Goal: Task Accomplishment & Management: Manage account settings

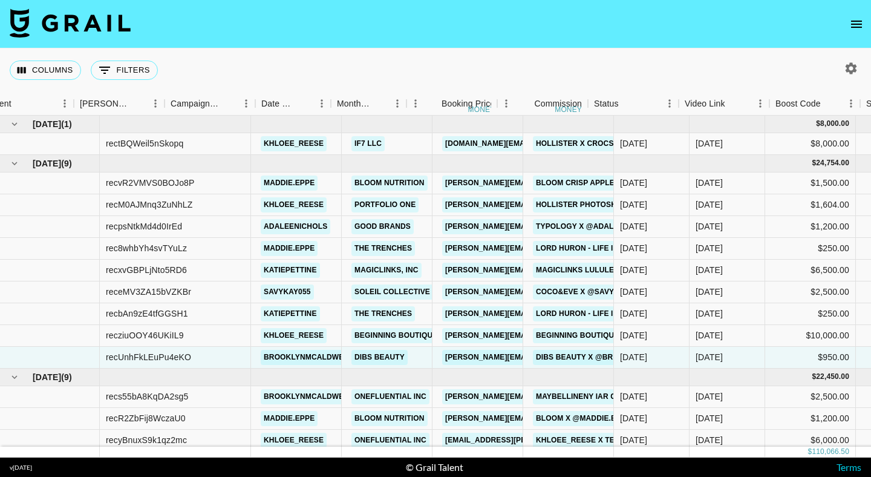
scroll to position [2, 601]
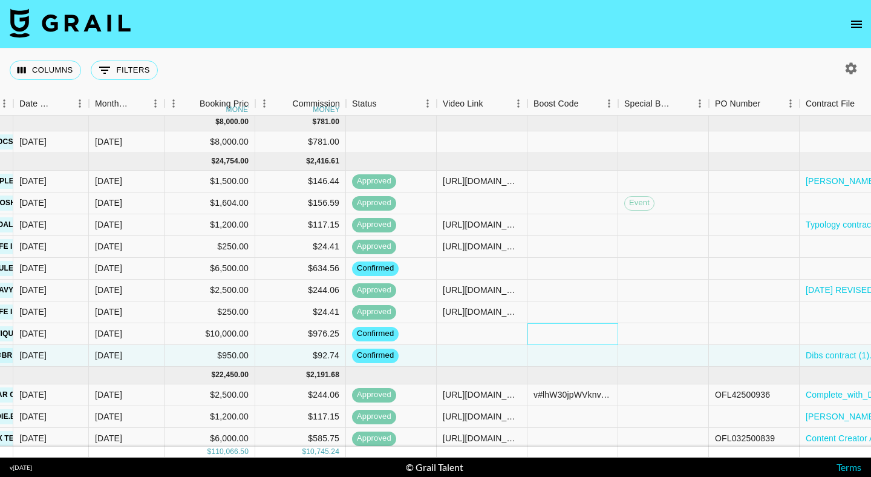
click at [557, 333] on div at bounding box center [572, 334] width 91 height 22
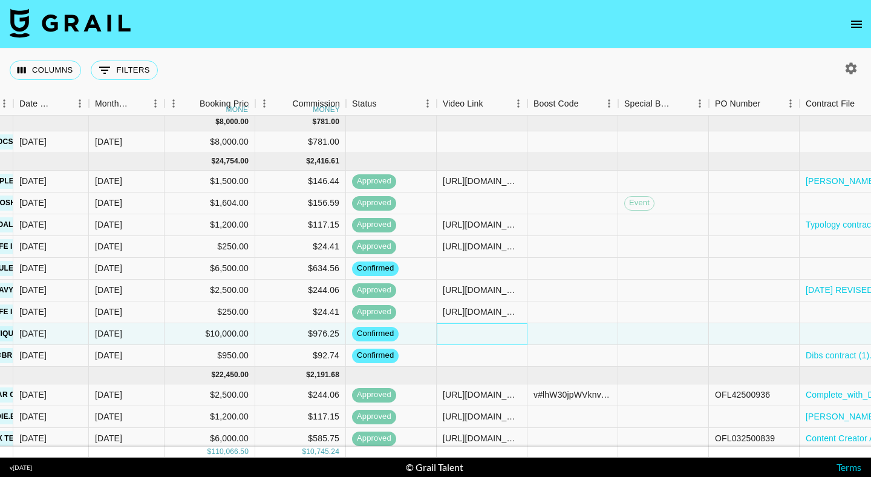
click at [470, 334] on div at bounding box center [482, 334] width 91 height 22
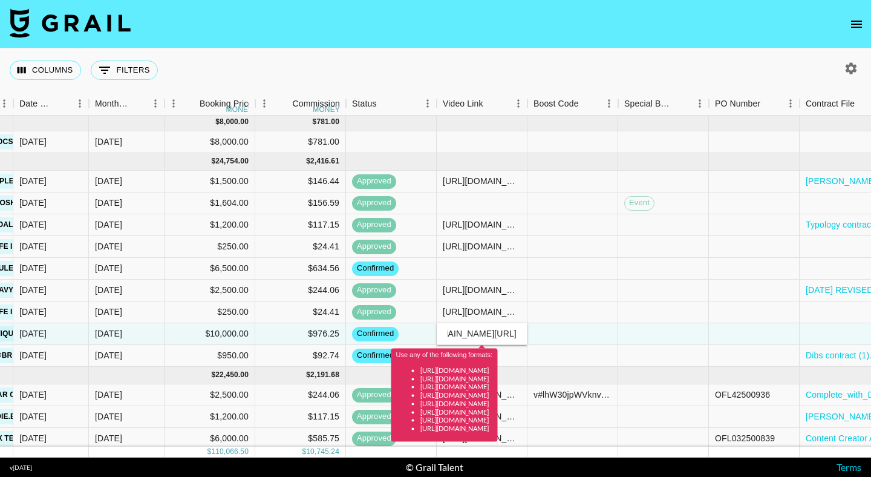
scroll to position [0, 0]
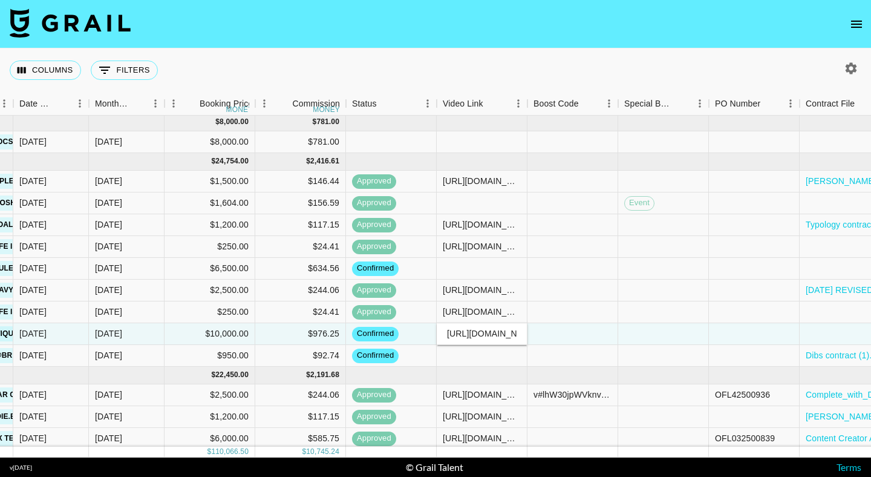
type input "https://www.tiktok.com/@khloee_reese/video/7542974436941565214?_r=1&_t=ZT-8zCyh…"
click at [632, 336] on div at bounding box center [663, 334] width 91 height 22
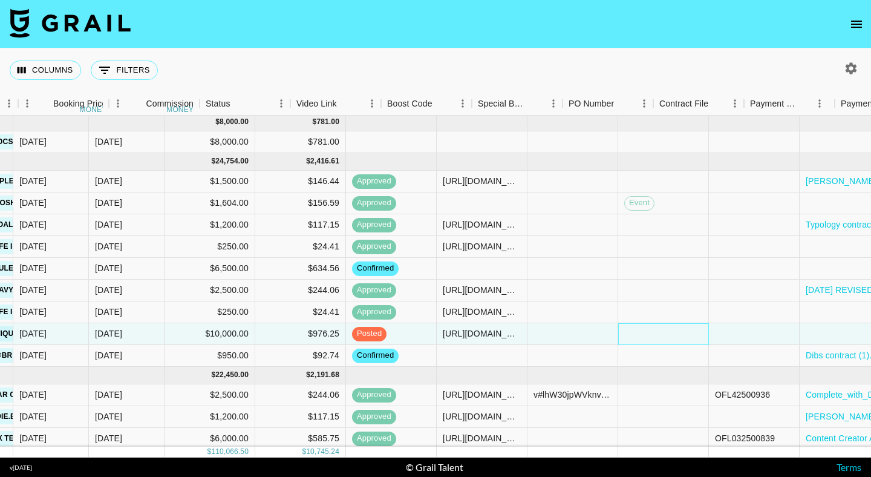
scroll to position [2, 949]
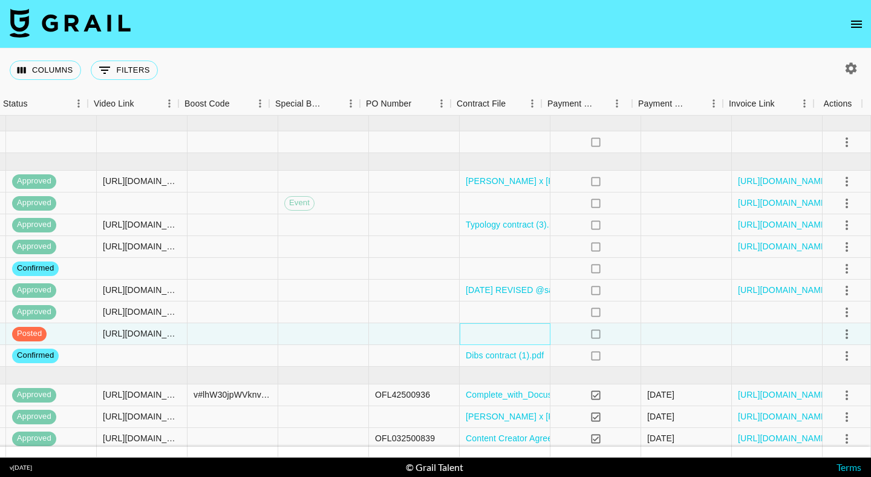
click at [490, 339] on div at bounding box center [505, 334] width 91 height 22
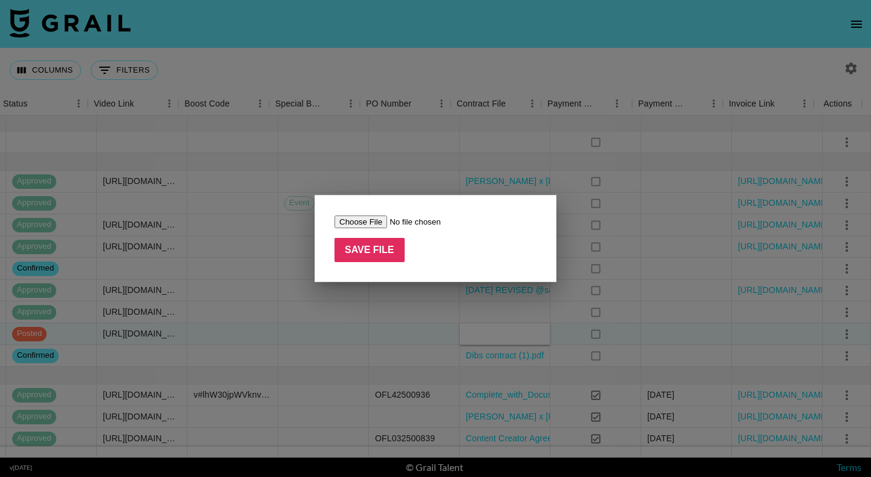
click at [367, 220] on input "file" at bounding box center [410, 221] width 153 height 13
type input "C:\fakepath\HOCO_Lookbook_Agreement_2025_Khloee (1) (1) (3).pdf"
click at [369, 247] on input "Save File" at bounding box center [369, 250] width 70 height 24
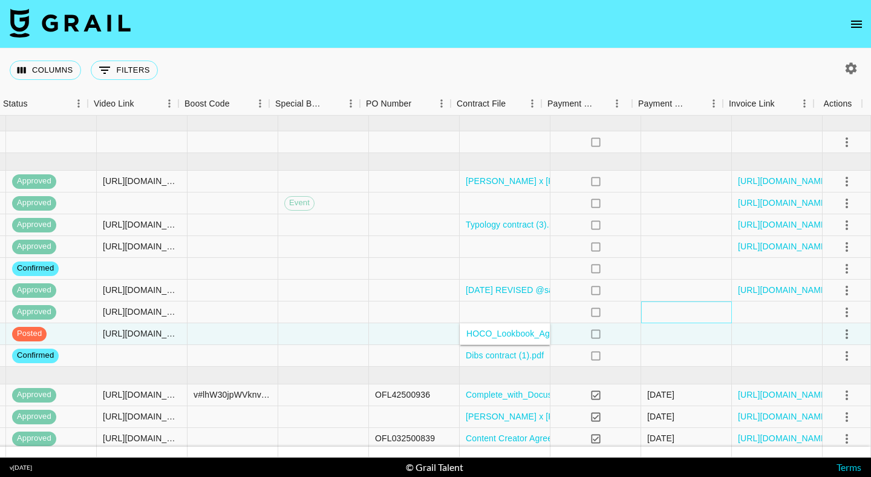
click at [680, 321] on div at bounding box center [686, 312] width 91 height 22
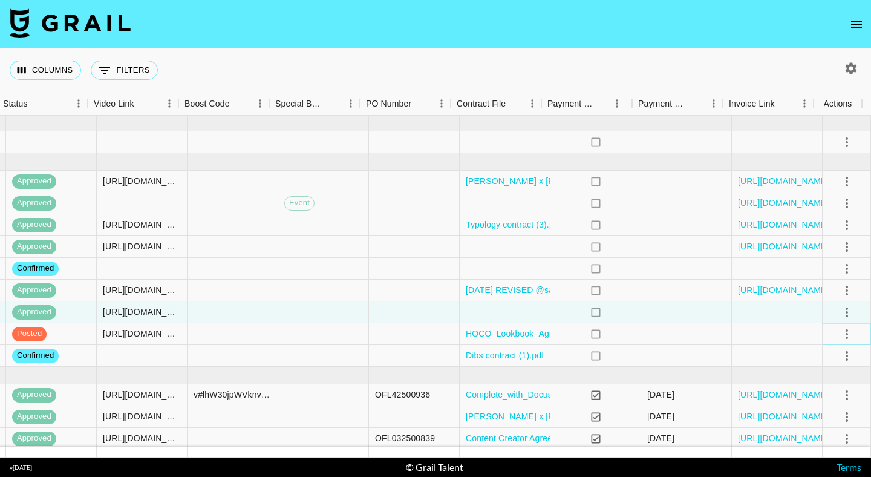
click at [839, 335] on icon "select merge strategy" at bounding box center [846, 334] width 15 height 15
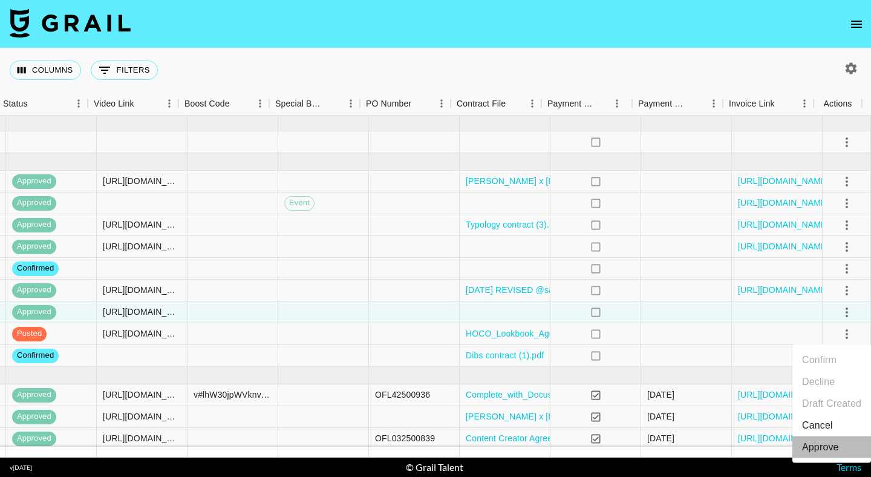
click at [810, 445] on div "Approve" at bounding box center [820, 447] width 37 height 15
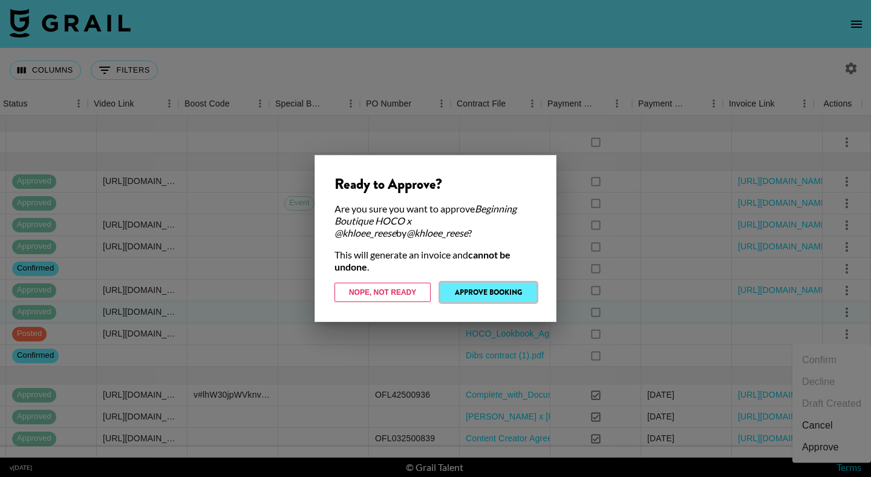
click at [487, 287] on button "Approve Booking" at bounding box center [488, 291] width 96 height 19
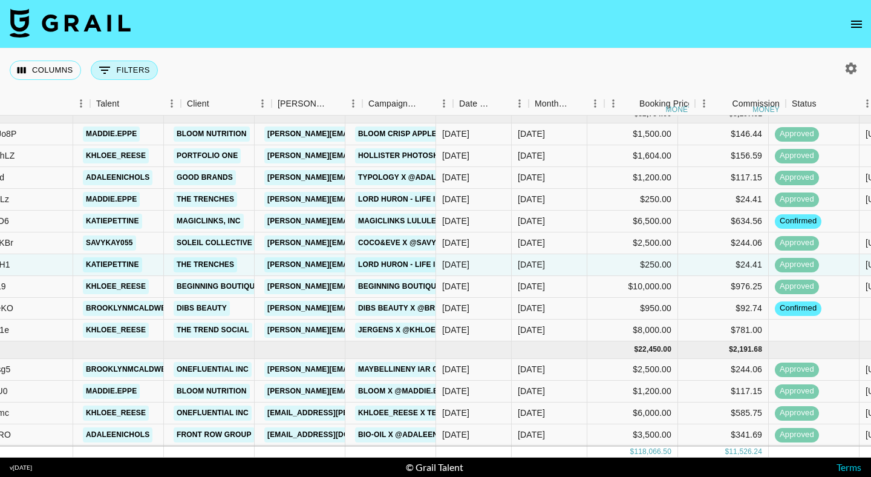
scroll to position [49, 161]
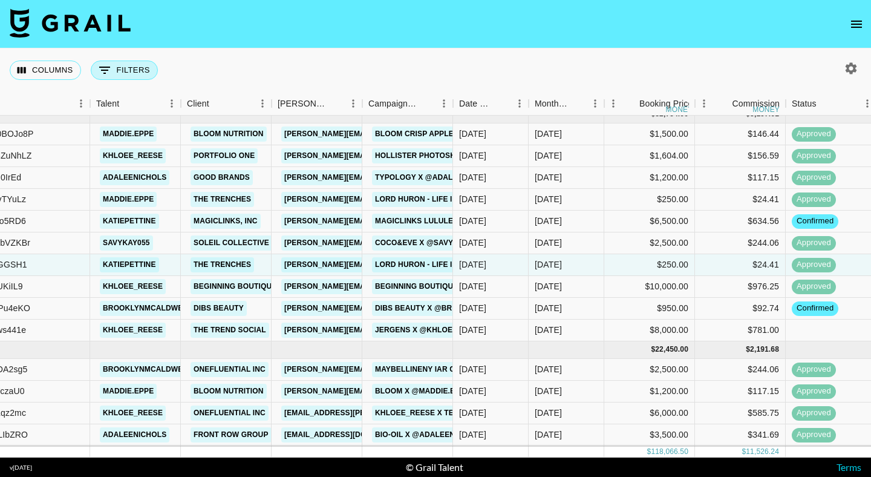
click at [125, 66] on button "0 Filters" at bounding box center [124, 69] width 67 height 19
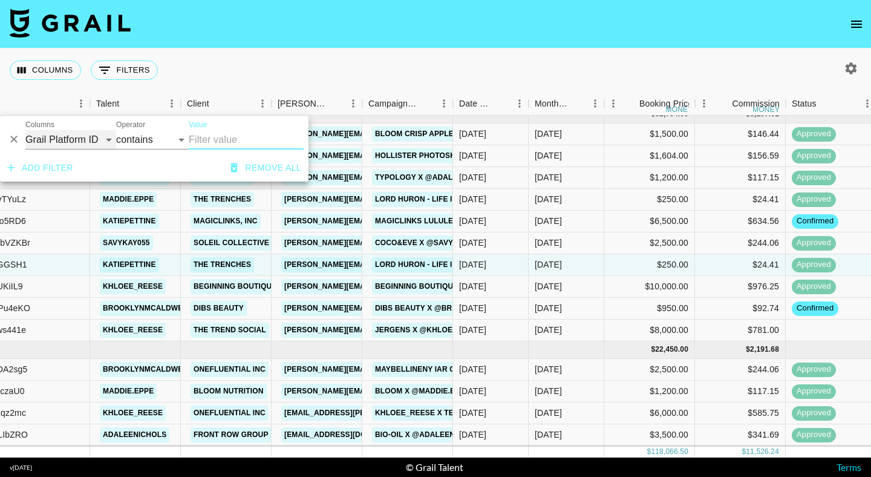
click at [83, 137] on select "Grail Platform ID Airtable ID Talent Manager Client Booker Campaign (Type) Date…" at bounding box center [70, 139] width 91 height 19
select select "talentName"
click at [25, 130] on select "Grail Platform ID Airtable ID Talent Manager Client Booker Campaign (Type) Date…" at bounding box center [70, 139] width 91 height 19
click at [215, 137] on input "Value" at bounding box center [246, 139] width 115 height 19
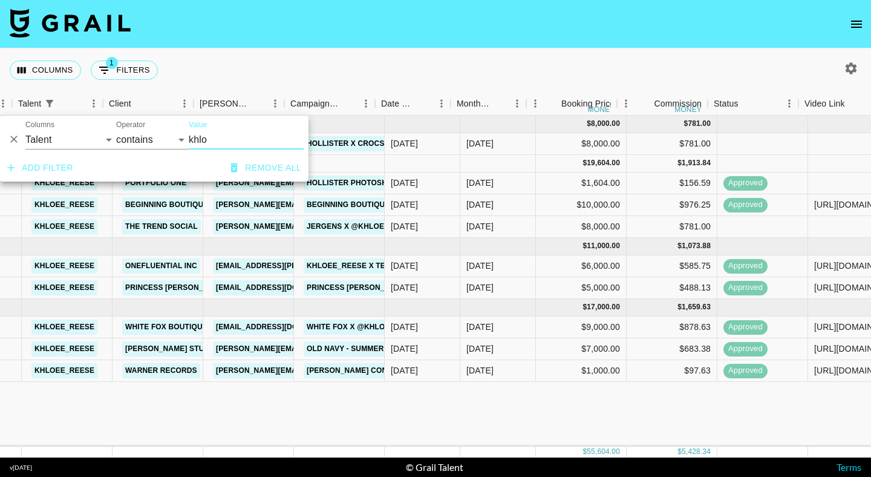
scroll to position [0, 262]
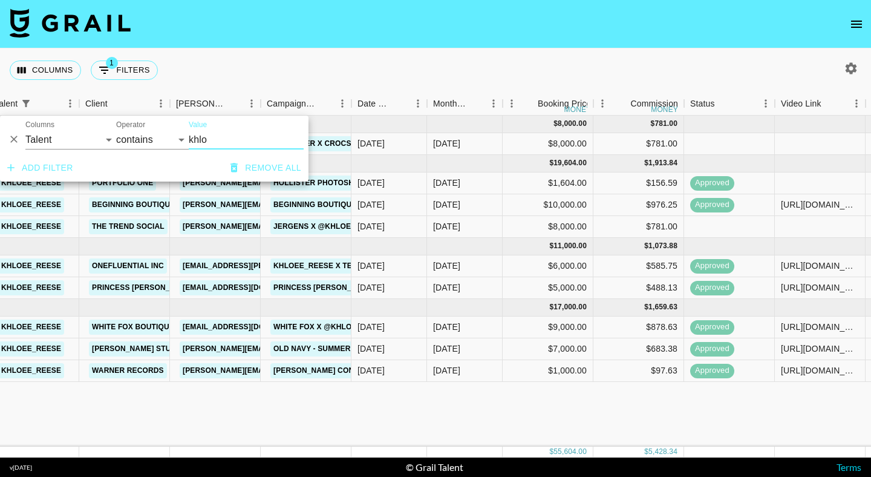
type input "khlo"
click at [572, 405] on div "Sep '25 ( 1 ) $ 8,000.00 $ 781.00 rectBQWeil5nSkopq khloee_reese IF7 LLC matt.g…" at bounding box center [643, 281] width 1811 height 331
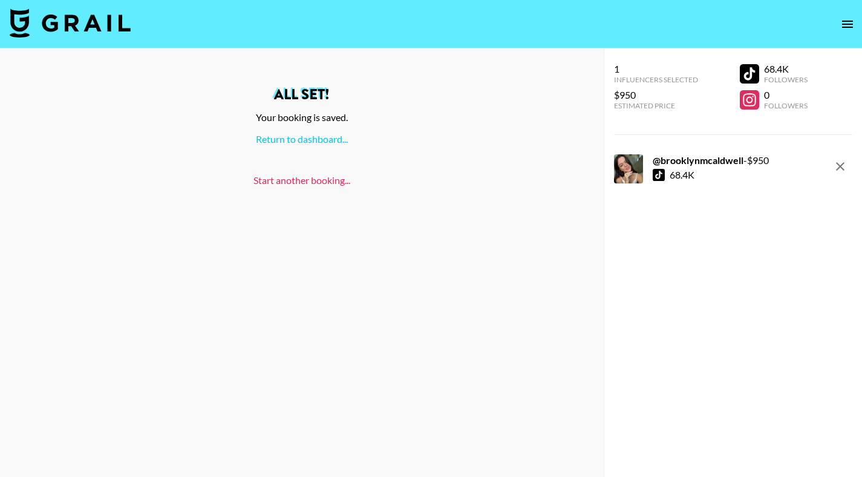
click at [309, 181] on link "Start another booking..." at bounding box center [301, 179] width 97 height 11
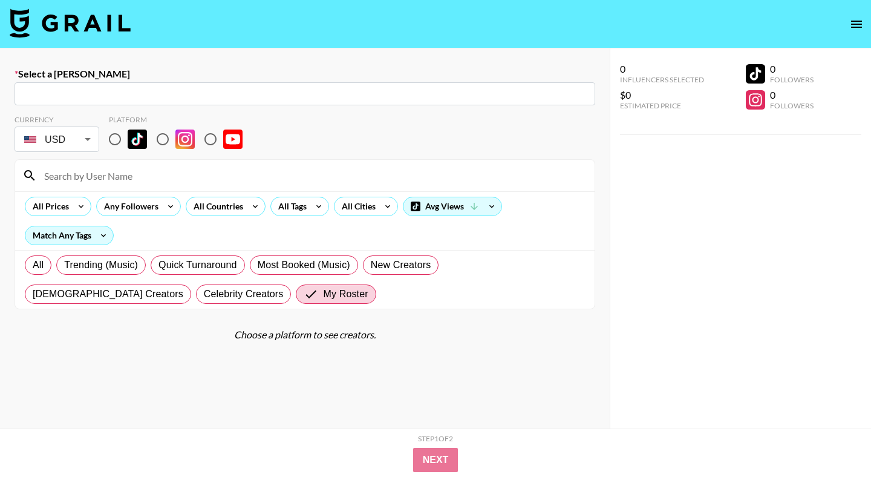
click at [202, 97] on input "text" at bounding box center [305, 94] width 566 height 14
paste input "[PERSON_NAME][EMAIL_ADDRESS][DOMAIN_NAME]"
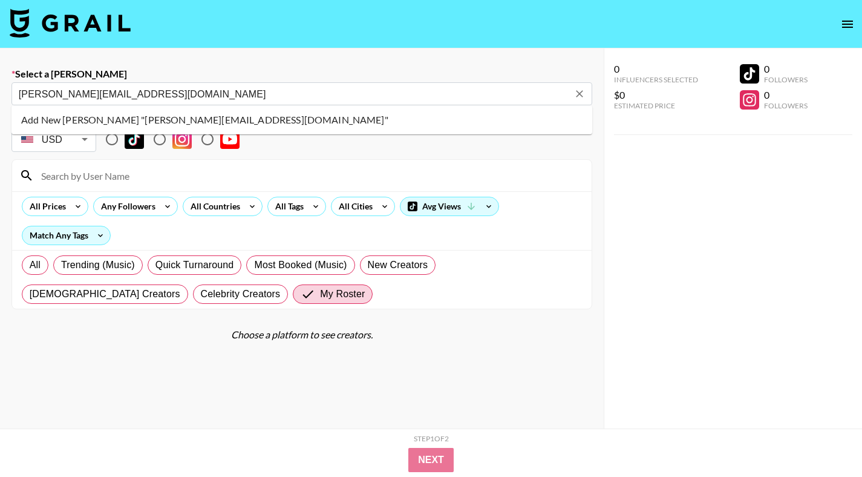
click at [270, 121] on li "Add New [PERSON_NAME] "[PERSON_NAME][EMAIL_ADDRESS][DOMAIN_NAME]"" at bounding box center [301, 119] width 581 height 19
type input "Add New [PERSON_NAME] "[PERSON_NAME][EMAIL_ADDRESS][DOMAIN_NAME]""
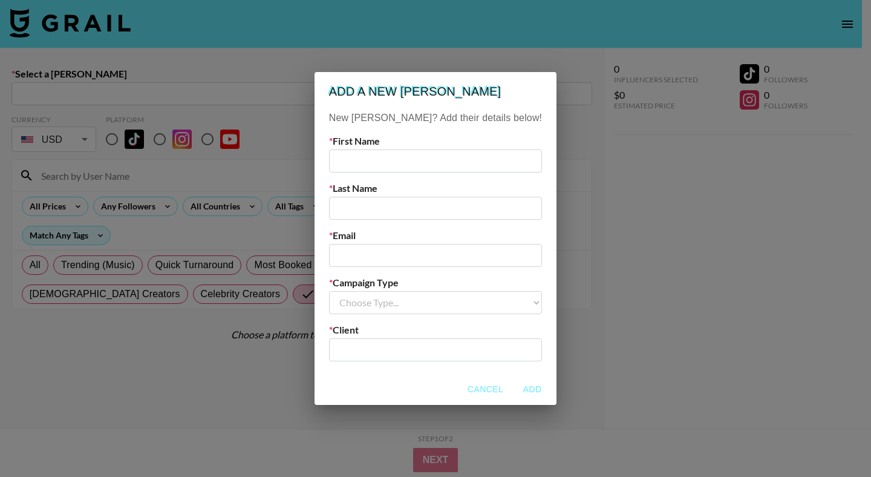
click at [399, 155] on input "text" at bounding box center [435, 160] width 213 height 23
type input "Lanie"
click at [402, 216] on input "text" at bounding box center [435, 208] width 213 height 23
type input "Holdsworth"
click at [388, 256] on input "email" at bounding box center [435, 255] width 213 height 23
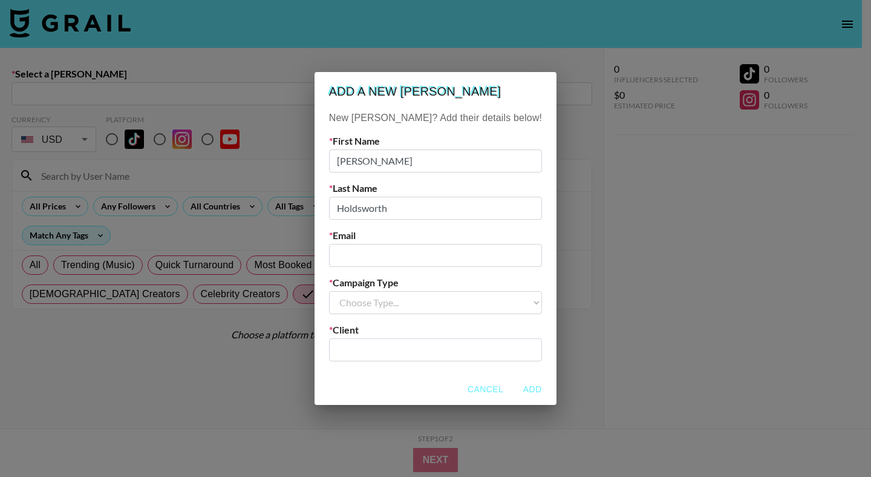
paste input "lanie@thetrendsocial.com"
type input "lanie@thetrendsocial.com"
click at [374, 299] on select "Choose Type... Song Promos Brand Promos" at bounding box center [435, 302] width 213 height 23
select select "Brand"
click at [353, 291] on select "Choose Type... Song Promos Brand Promos" at bounding box center [435, 302] width 213 height 23
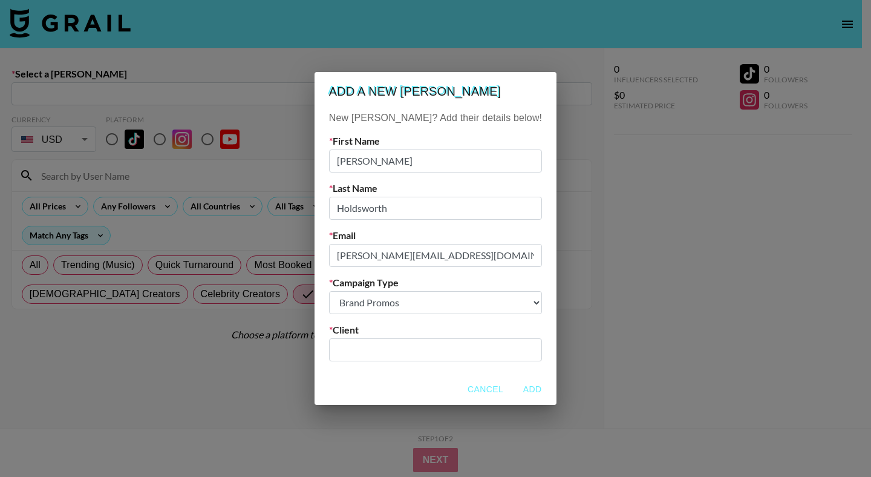
click at [406, 340] on div "​" at bounding box center [435, 349] width 213 height 23
click at [404, 351] on input "text" at bounding box center [435, 349] width 198 height 14
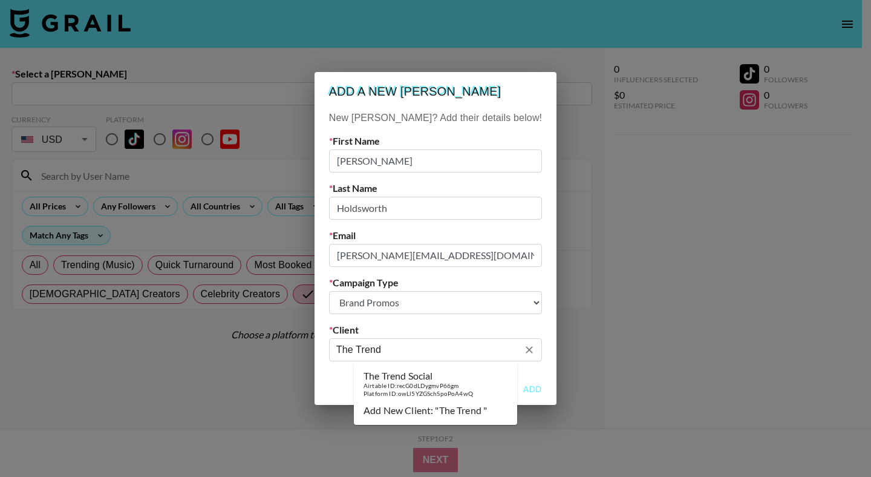
click at [434, 382] on div "Airtable ID: recG0dLDygmvP66gm" at bounding box center [417, 386] width 109 height 8
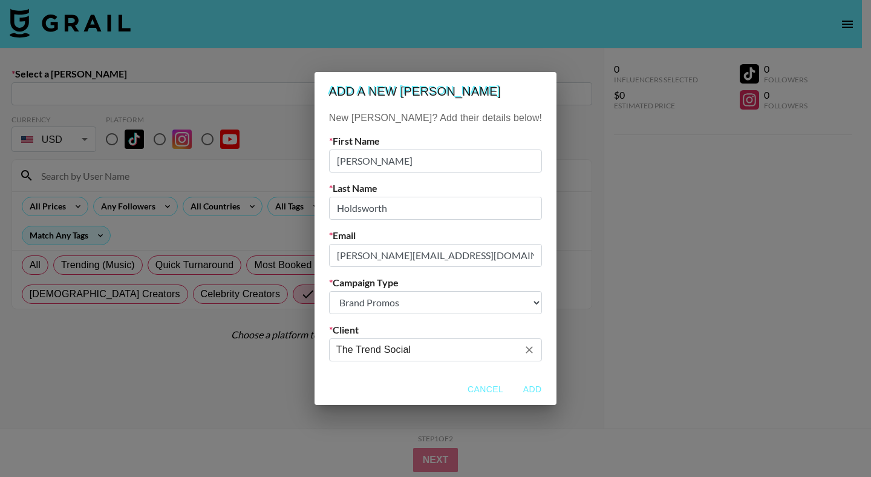
type input "The Trend Social"
click at [513, 388] on button "Add" at bounding box center [532, 389] width 39 height 22
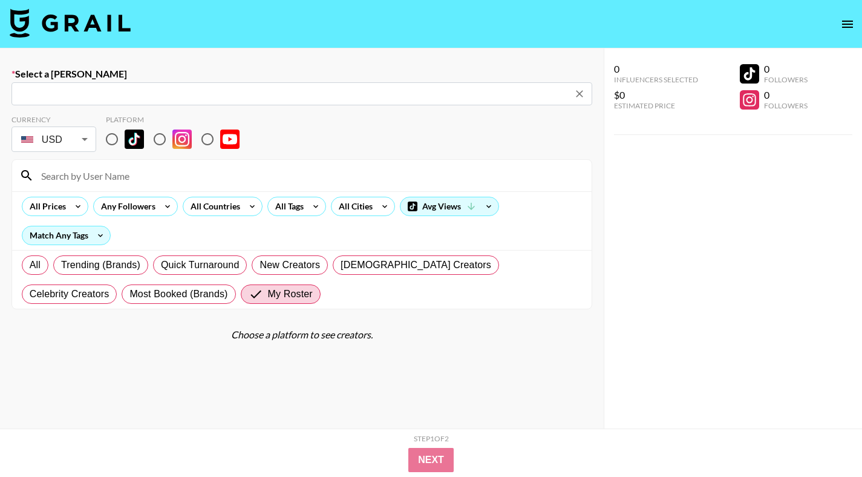
type input "lanie@thetrendsocial.com: Lanie Holdsworth -- The Trend Social -- UIP8wqgns6Txs…"
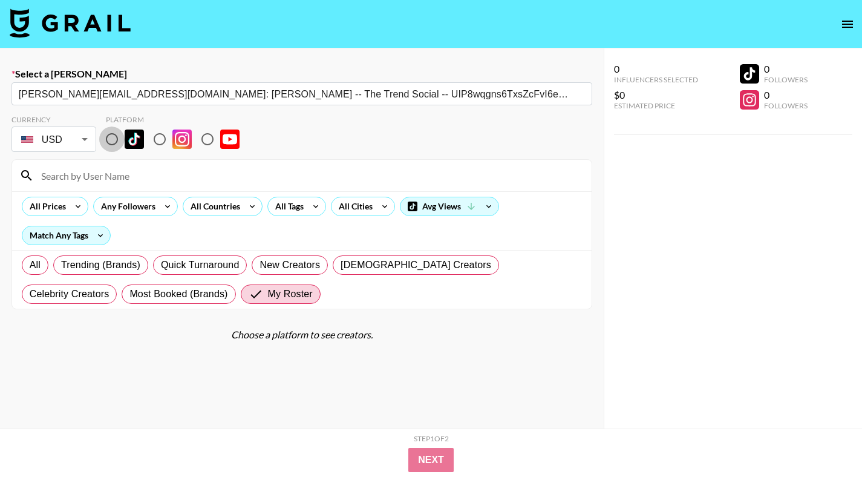
click at [113, 140] on input "radio" at bounding box center [111, 138] width 25 height 25
radio input "true"
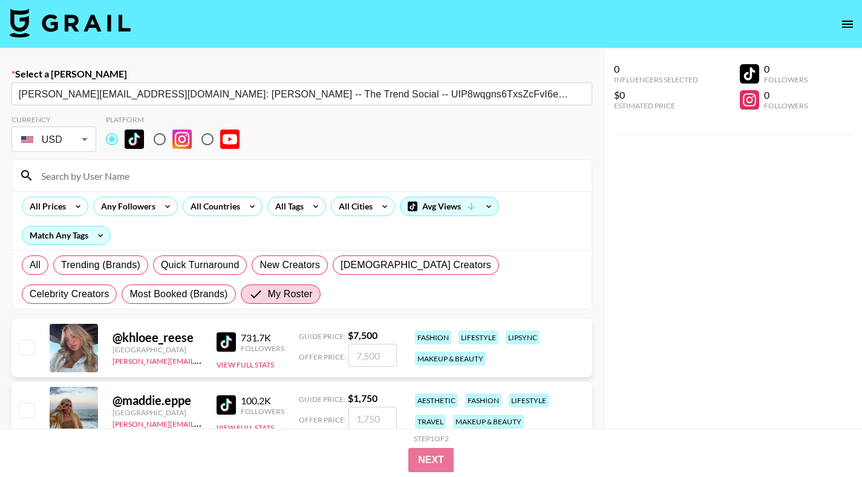
click at [109, 174] on input at bounding box center [309, 175] width 550 height 19
click at [351, 356] on input "number" at bounding box center [372, 354] width 48 height 23
checkbox input "true"
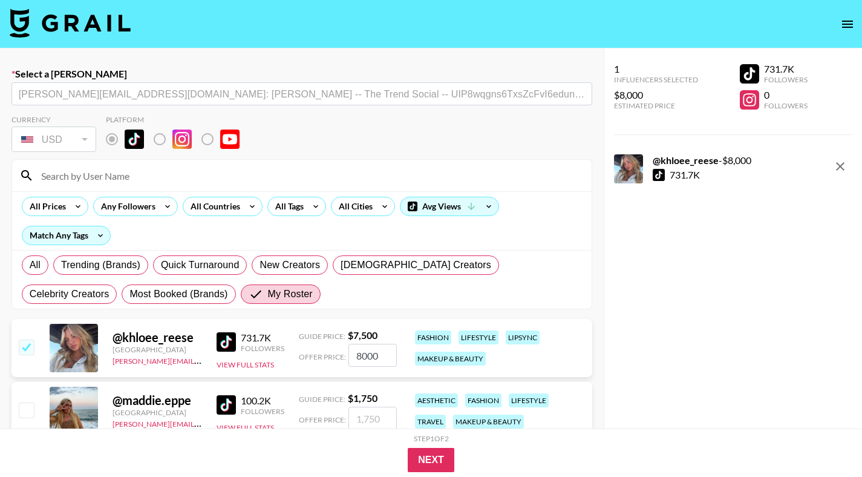
type input "8000"
click at [438, 465] on button "Next" at bounding box center [431, 460] width 47 height 24
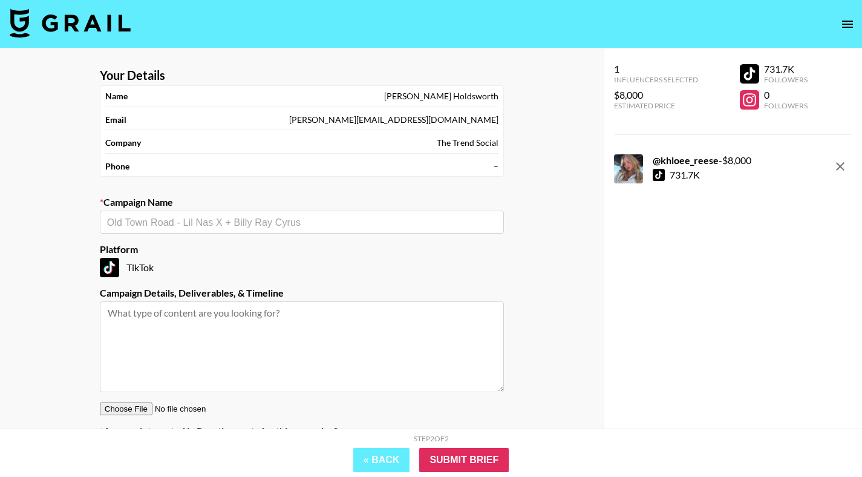
click at [291, 216] on input "text" at bounding box center [301, 222] width 389 height 14
click at [347, 244] on li "Add New Campaign: "Jergens x @khloee_reese"" at bounding box center [302, 247] width 404 height 19
type input "Jergens x @khloee_reese"
click at [451, 464] on input "Submit Brief" at bounding box center [464, 460] width 90 height 24
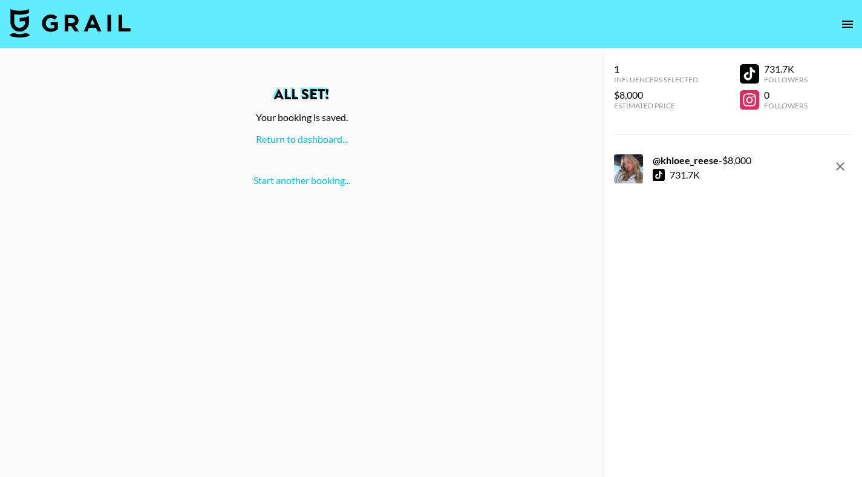
click at [848, 19] on icon "open drawer" at bounding box center [847, 24] width 15 height 15
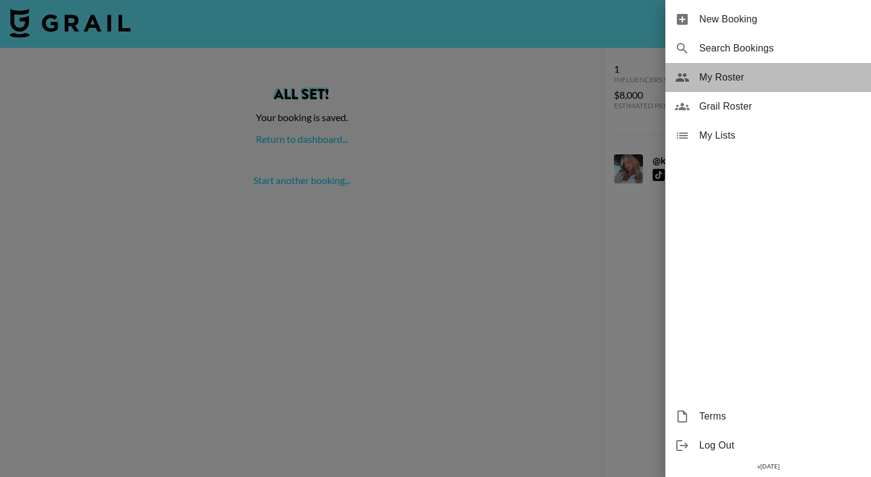
click at [737, 81] on span "My Roster" at bounding box center [780, 77] width 162 height 15
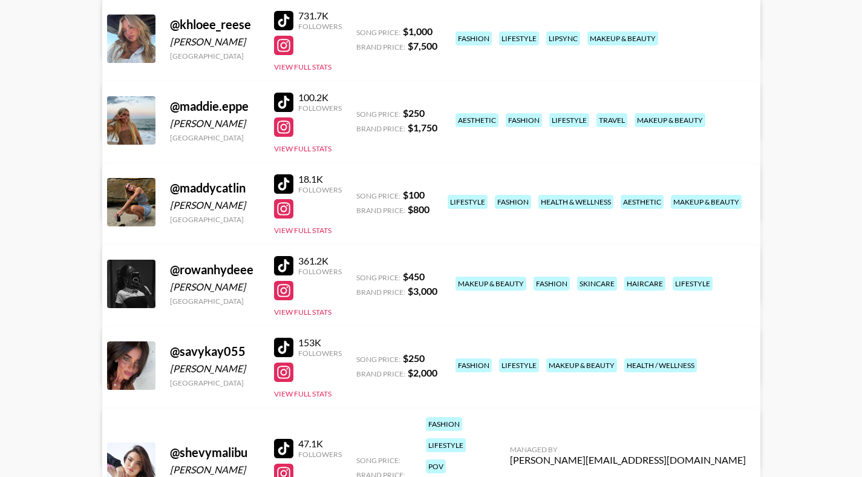
scroll to position [634, 0]
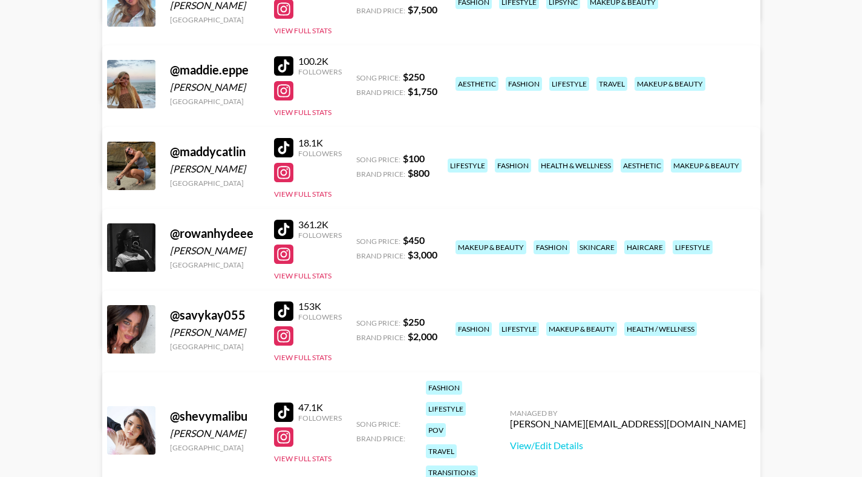
click at [370, 117] on div "Managed By hannah@grail-talent.com View/Edit Details" at bounding box center [241, 148] width 255 height 62
click at [360, 158] on link "View/Edit Details" at bounding box center [242, 164] width 236 height 12
click at [360, 403] on link "View/Edit Details" at bounding box center [242, 409] width 236 height 12
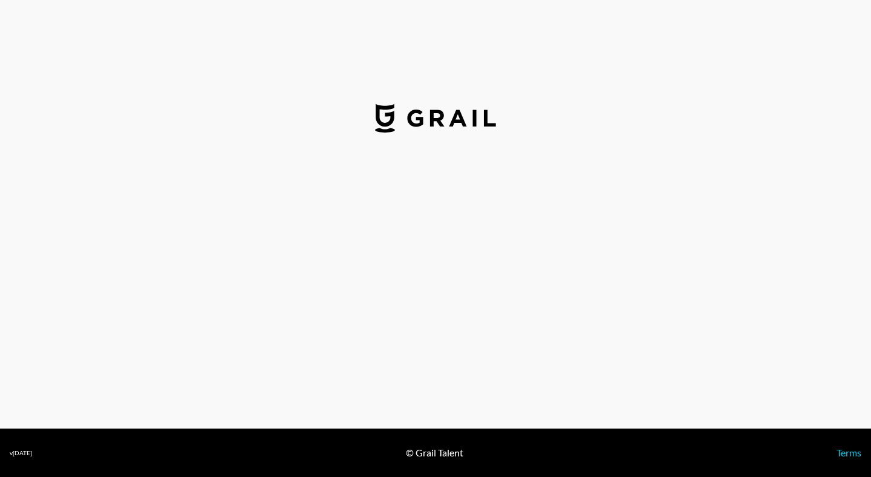
select select "USD"
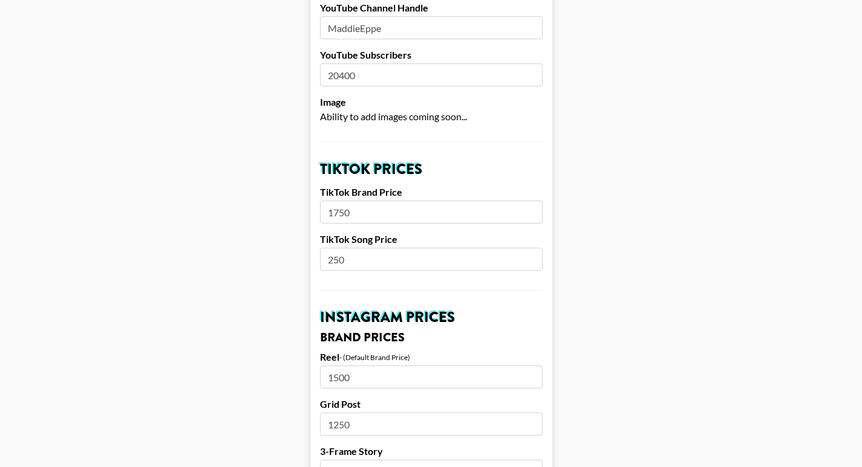
scroll to position [409, 0]
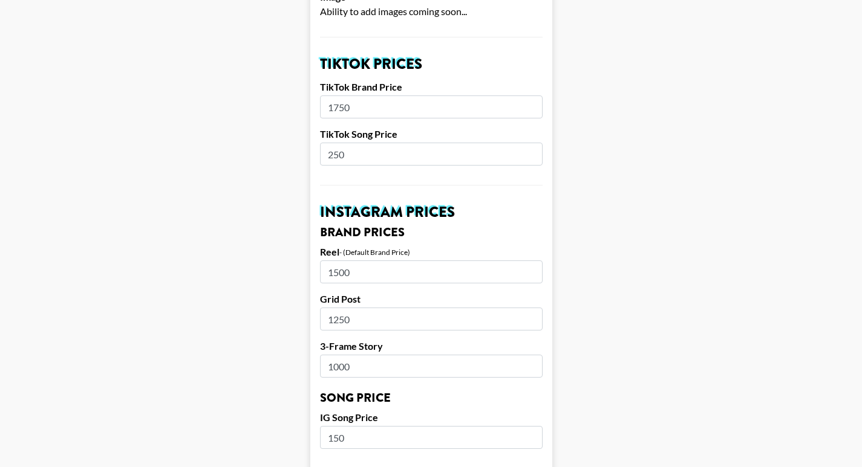
click at [342, 355] on input "1000" at bounding box center [431, 366] width 223 height 23
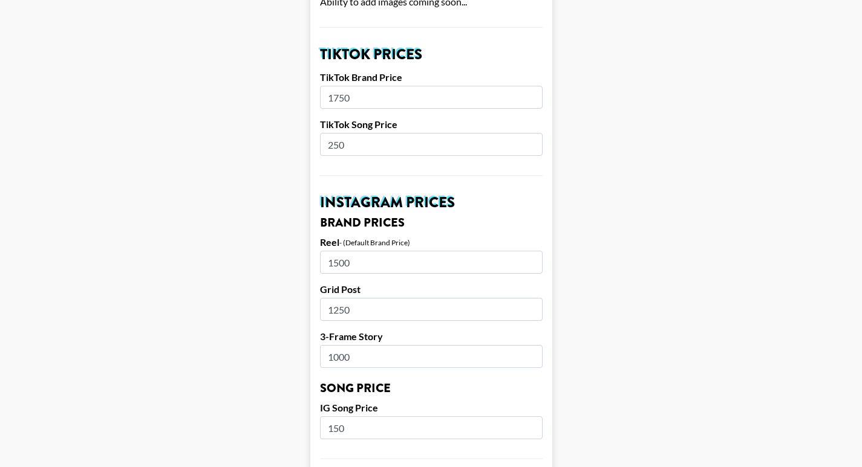
click at [437, 162] on form "Airtable ID: recl2RLFOO16AiZYm Manager(s) hannah@grail-talent.com ​ TikTok User…" at bounding box center [431, 410] width 242 height 1522
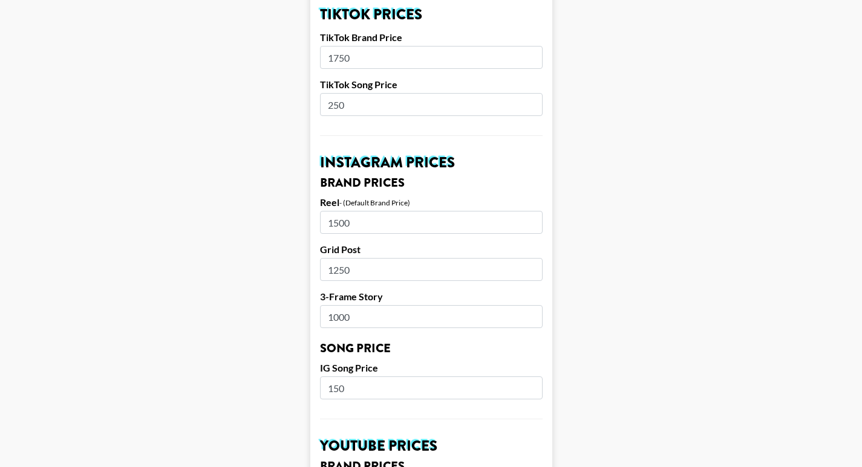
scroll to position [460, 0]
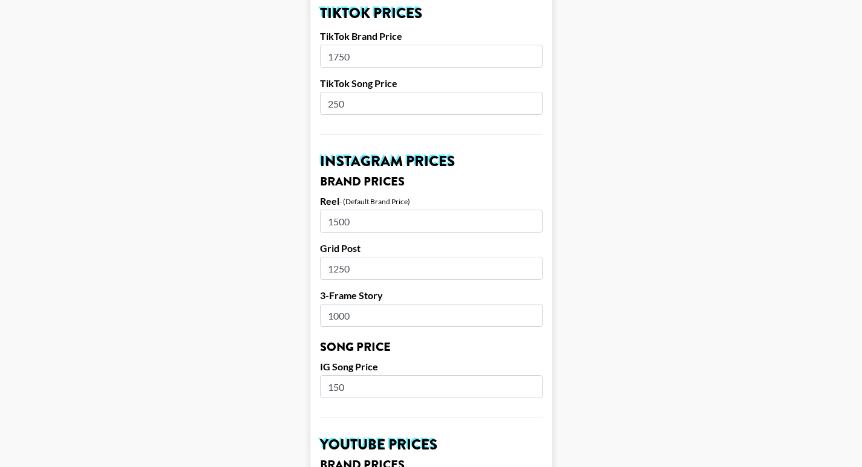
click at [341, 45] on input "1750" at bounding box center [431, 56] width 223 height 23
type input "2250"
click at [598, 122] on main "Airtable ID: recl2RLFOO16AiZYm Manager(s) hannah@grail-talent.com ​ TikTok User…" at bounding box center [431, 369] width 842 height 1522
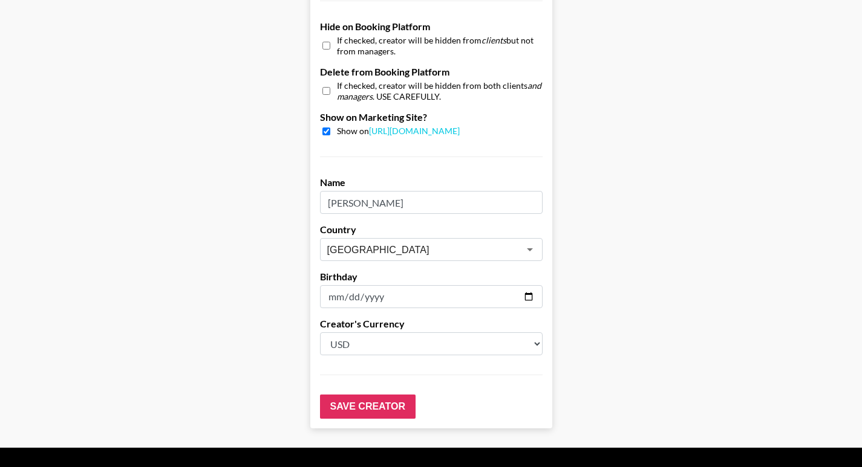
scroll to position [1173, 0]
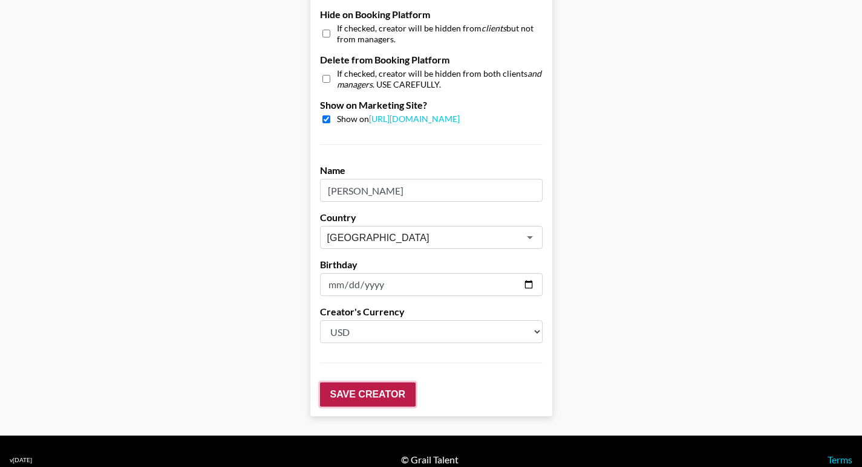
click at [382, 383] on input "Save Creator" at bounding box center [368, 395] width 96 height 24
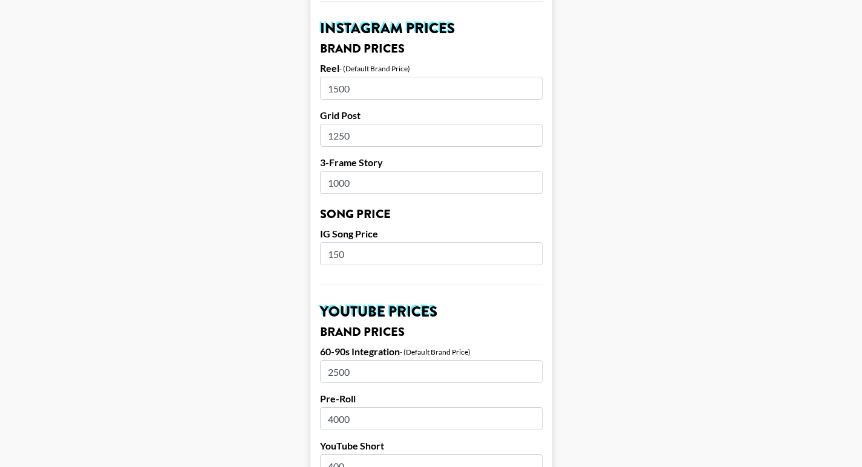
scroll to position [0, 0]
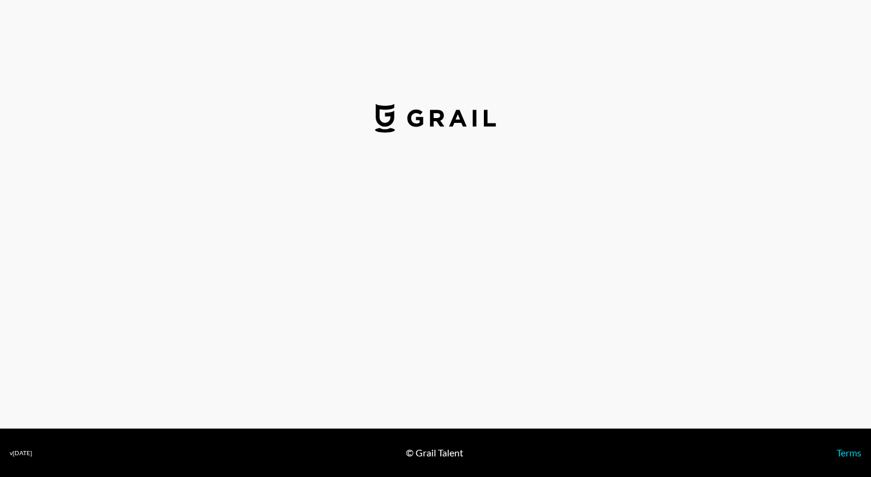
select select "USD"
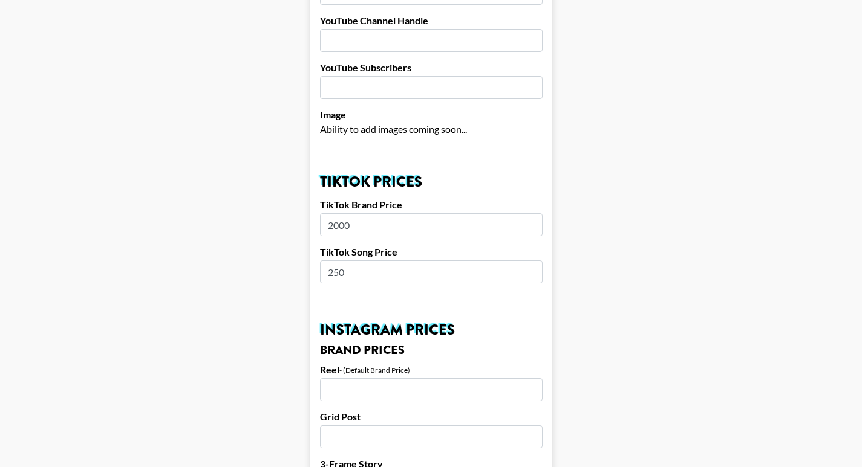
scroll to position [305, 0]
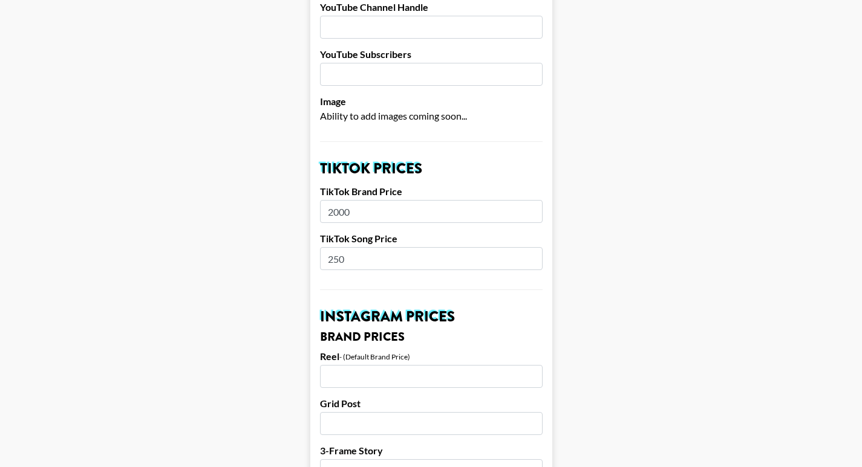
click at [350, 200] on input "2000" at bounding box center [431, 211] width 223 height 23
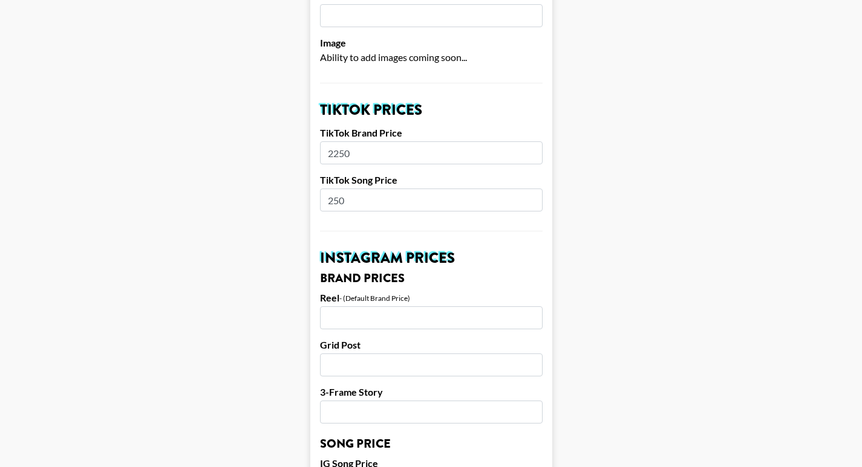
scroll to position [376, 0]
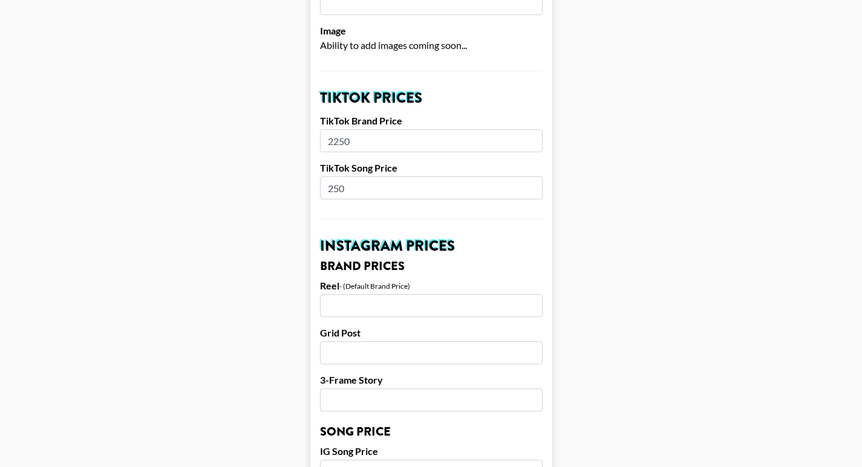
type input "2250"
click at [356, 295] on input "number" at bounding box center [431, 306] width 223 height 23
type input "1000"
click at [366, 347] on input "number" at bounding box center [431, 353] width 223 height 23
type input "1000"
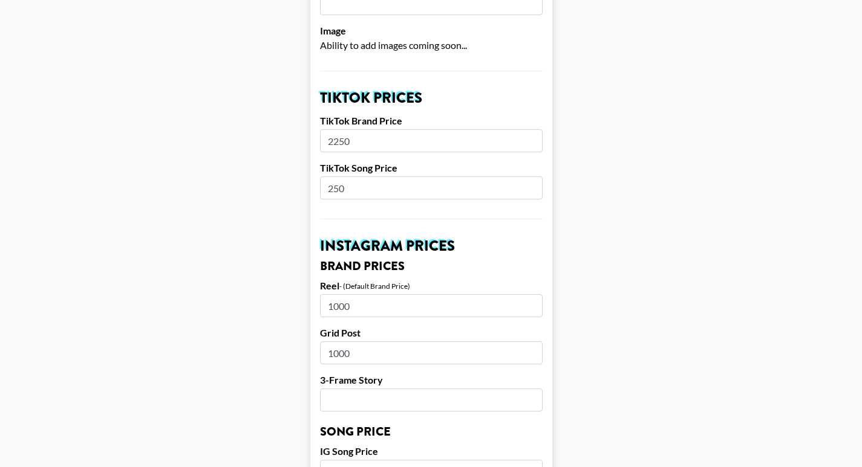
click at [396, 389] on input "number" at bounding box center [431, 400] width 223 height 23
type input "300"
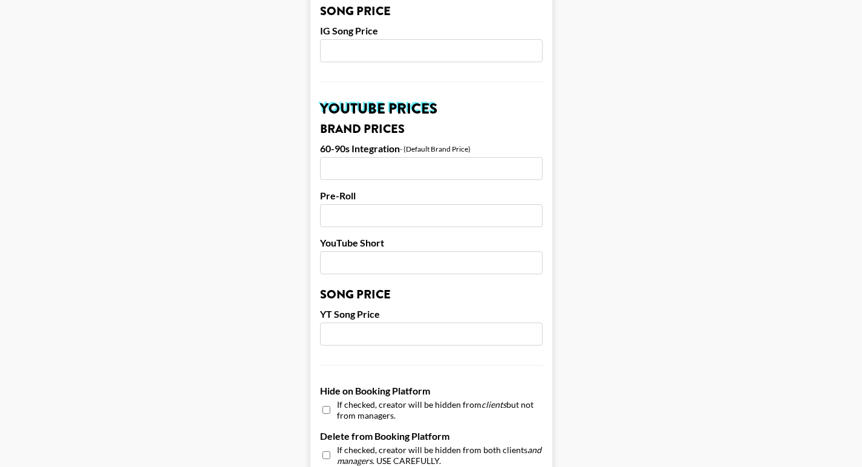
scroll to position [1173, 0]
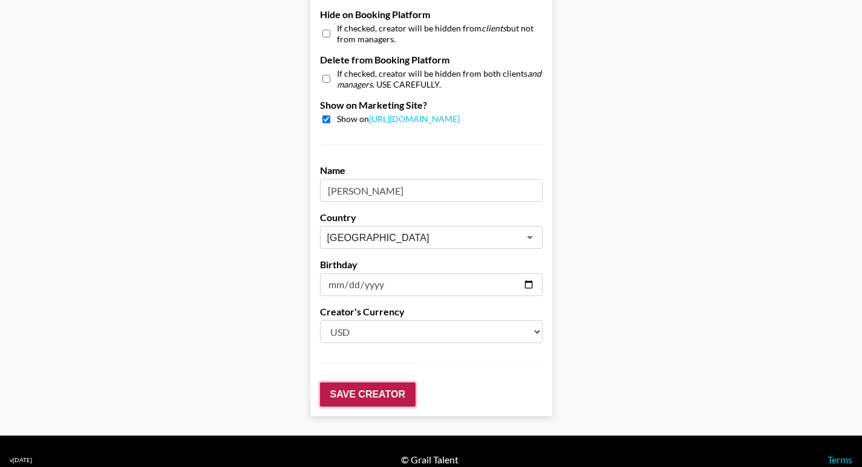
click at [389, 383] on input "Save Creator" at bounding box center [368, 395] width 96 height 24
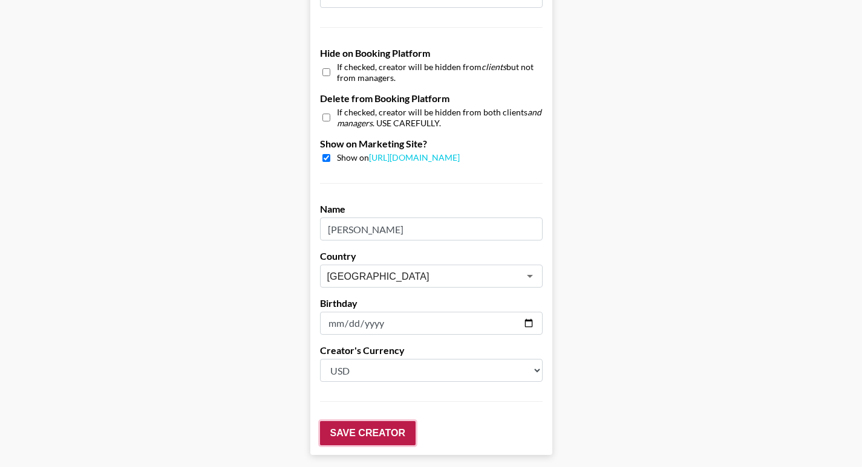
scroll to position [1212, 0]
